Goal: Check status: Check status

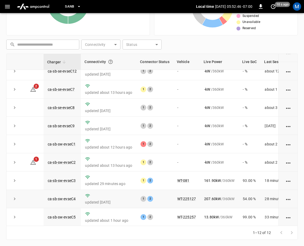
scroll to position [69, 0]
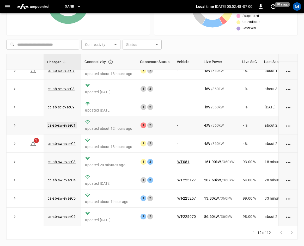
click at [67, 122] on link "ca-sb-sw-evseC1" at bounding box center [62, 125] width 30 height 6
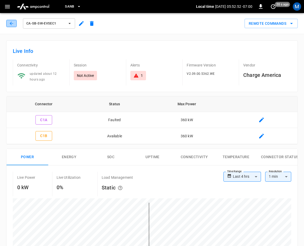
click at [13, 24] on icon "button" at bounding box center [11, 23] width 5 height 5
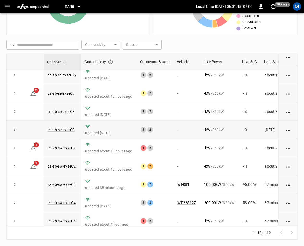
scroll to position [69, 0]
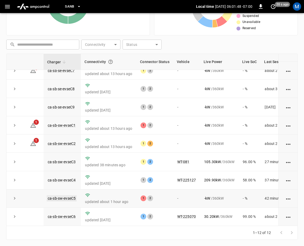
click at [67, 195] on link "ca-sb-sw-evseC5" at bounding box center [62, 198] width 30 height 6
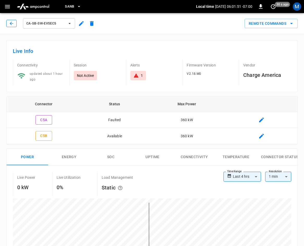
click at [9, 24] on icon "button" at bounding box center [11, 23] width 5 height 5
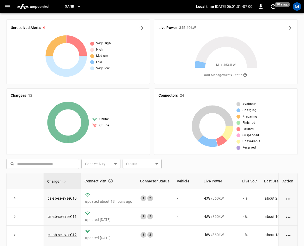
scroll to position [119, 0]
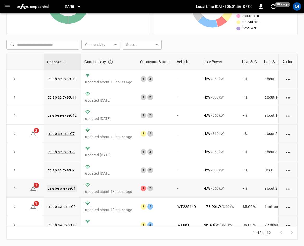
click at [67, 187] on link "ca-sb-sw-evseC1" at bounding box center [62, 188] width 30 height 6
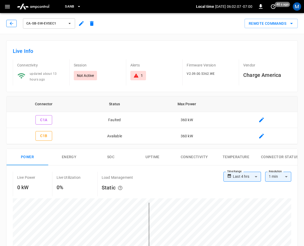
click at [14, 24] on button "button" at bounding box center [11, 23] width 10 height 7
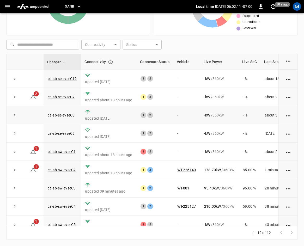
scroll to position [69, 0]
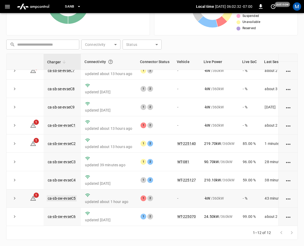
click at [70, 196] on link "ca-sb-sw-evseC5" at bounding box center [62, 198] width 30 height 6
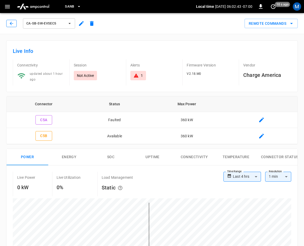
click at [8, 22] on button "button" at bounding box center [11, 23] width 10 height 7
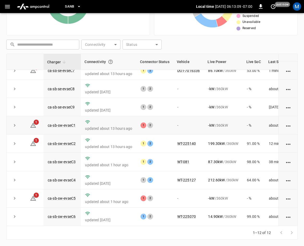
scroll to position [69, 0]
click at [72, 196] on link "ca-sb-sw-evseC5" at bounding box center [62, 198] width 30 height 6
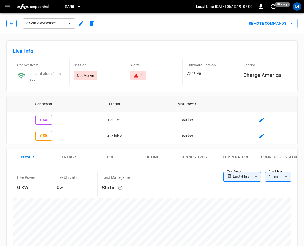
click at [15, 23] on button "button" at bounding box center [11, 23] width 10 height 7
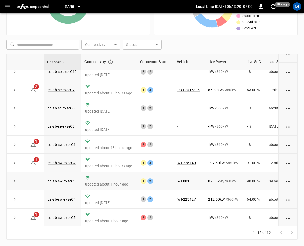
scroll to position [69, 0]
